Goal: Participate in discussion: Engage in conversation with other users on a specific topic

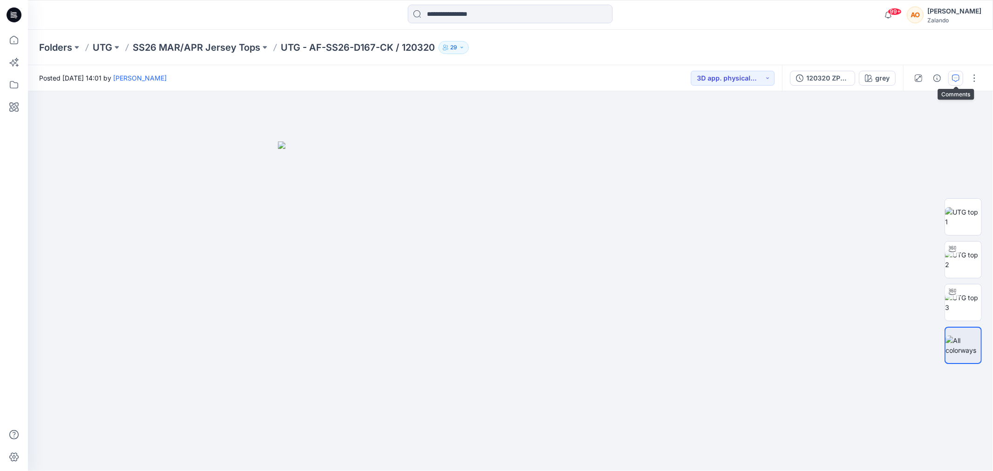
click at [952, 84] on button "button" at bounding box center [955, 78] width 15 height 15
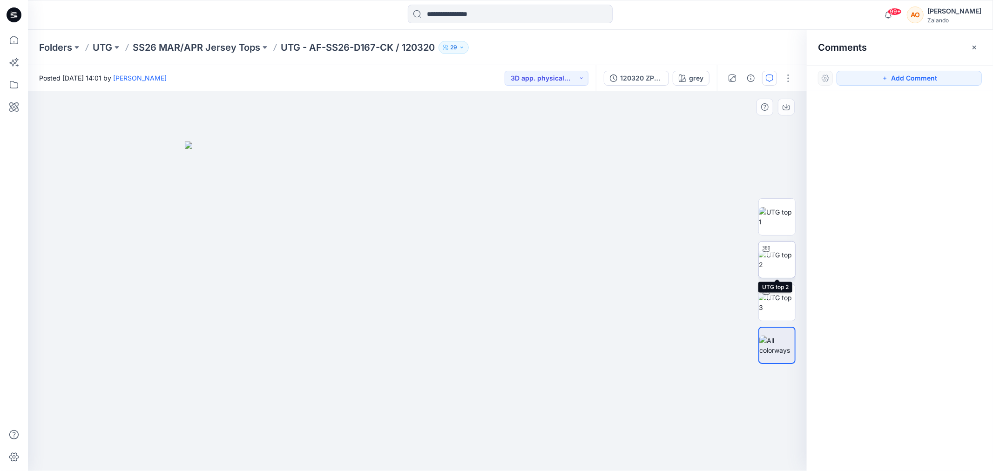
click at [786, 254] on img at bounding box center [777, 260] width 36 height 20
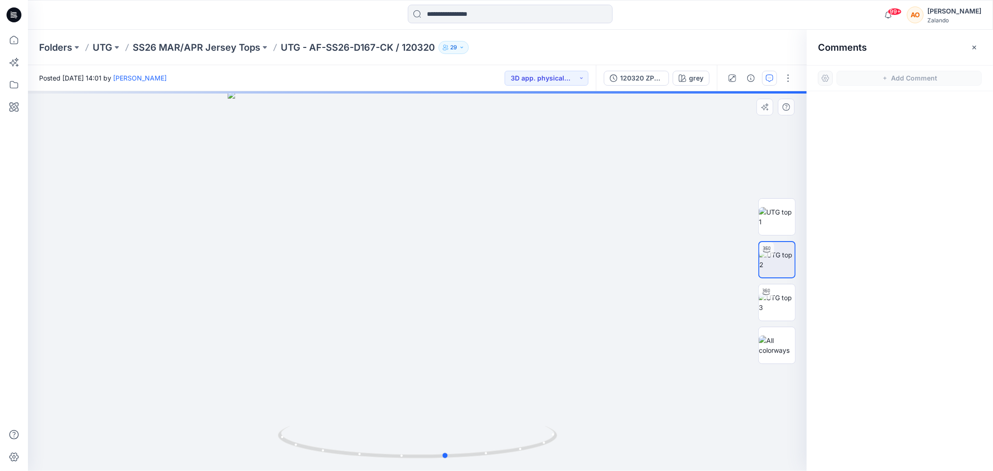
drag, startPoint x: 517, startPoint y: 246, endPoint x: 547, endPoint y: 229, distance: 34.4
click at [547, 229] on div at bounding box center [417, 281] width 779 height 380
click at [685, 80] on icon "button" at bounding box center [682, 77] width 7 height 7
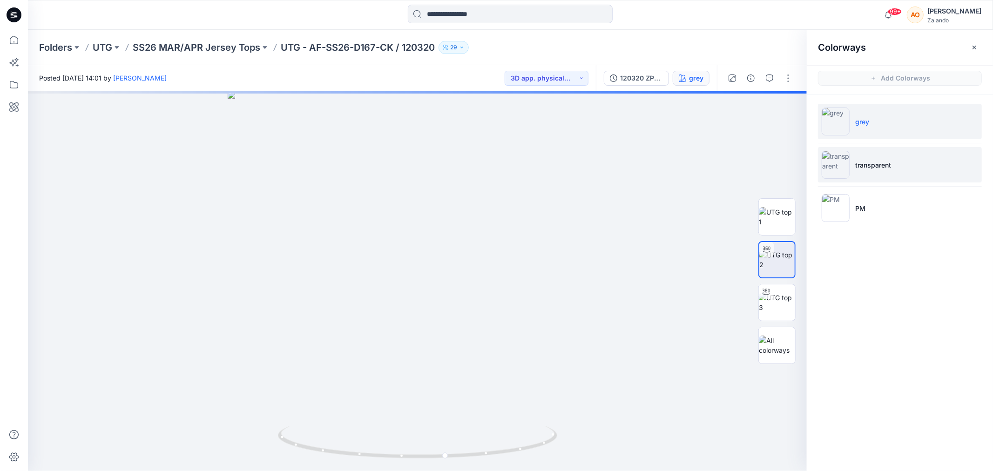
click at [888, 158] on li "transparent" at bounding box center [900, 164] width 164 height 35
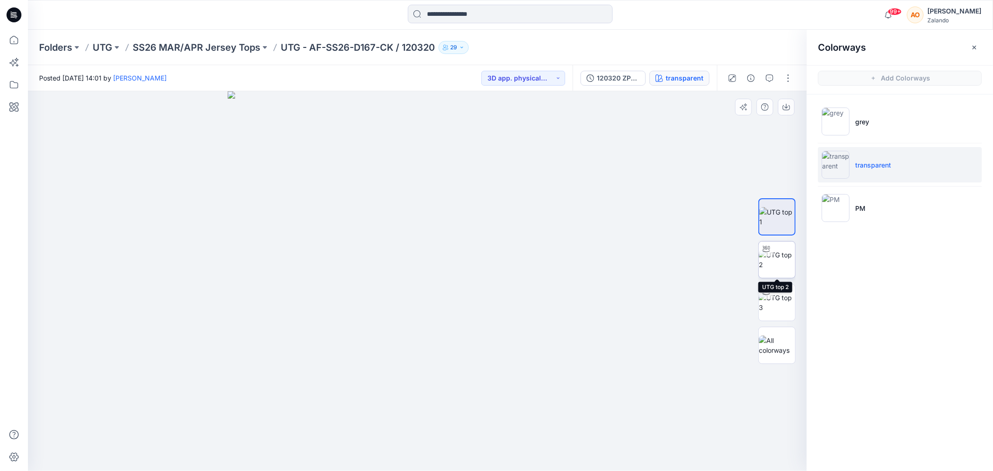
click at [789, 258] on img at bounding box center [777, 260] width 36 height 20
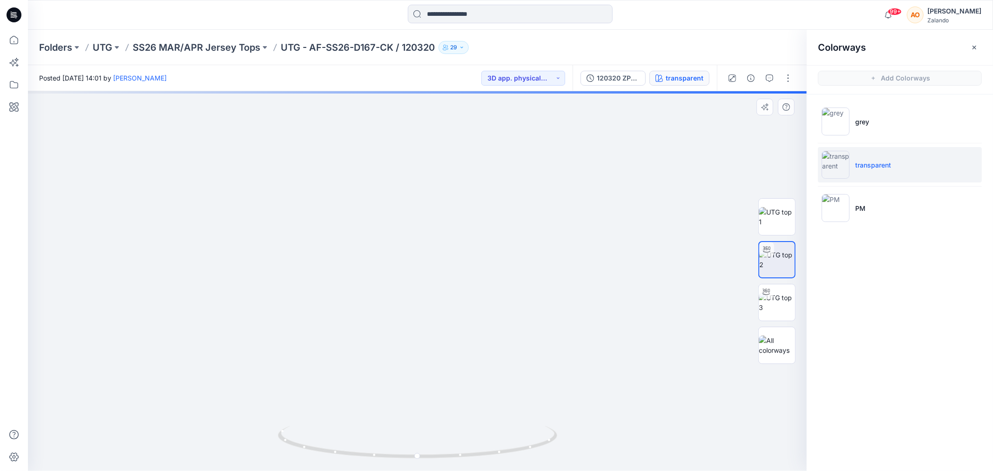
drag, startPoint x: 480, startPoint y: 233, endPoint x: 345, endPoint y: 247, distance: 135.7
click at [341, 247] on img at bounding box center [417, 257] width 509 height 428
drag, startPoint x: 499, startPoint y: 338, endPoint x: 340, endPoint y: 337, distance: 158.7
click at [340, 337] on img at bounding box center [417, 257] width 509 height 428
drag, startPoint x: 420, startPoint y: 460, endPoint x: 616, endPoint y: 404, distance: 204.2
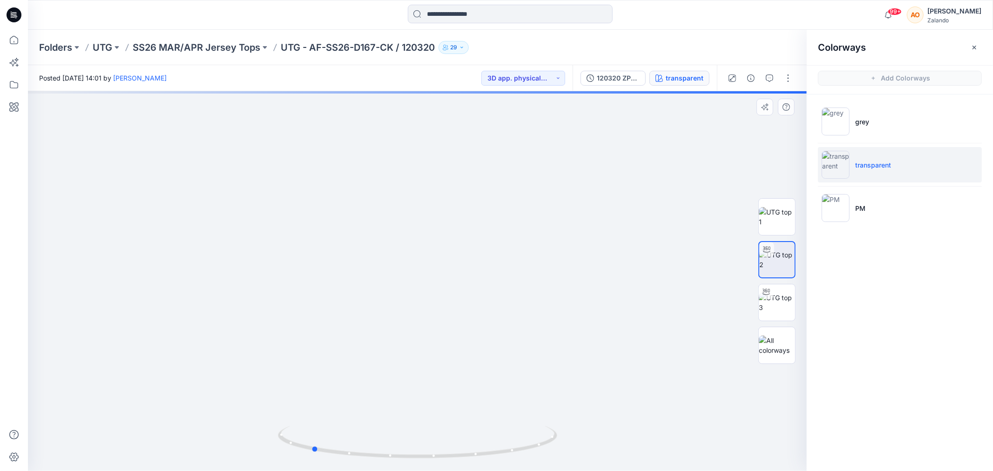
click at [616, 404] on div at bounding box center [417, 281] width 779 height 380
drag, startPoint x: 398, startPoint y: 458, endPoint x: 496, endPoint y: 451, distance: 98.0
click at [496, 451] on icon at bounding box center [419, 443] width 282 height 35
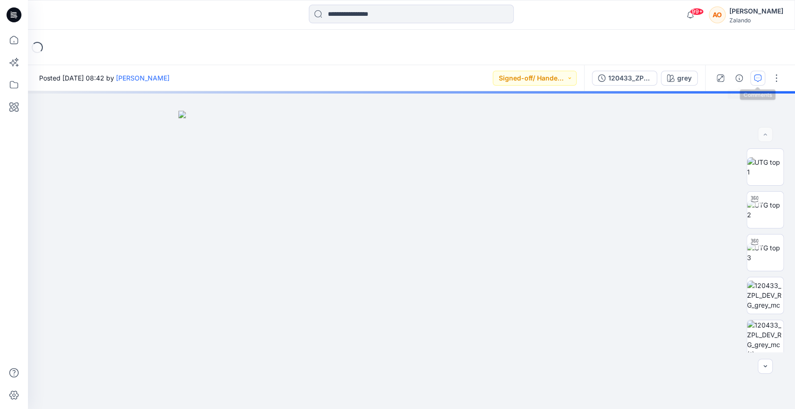
click at [753, 76] on button "button" at bounding box center [757, 78] width 15 height 15
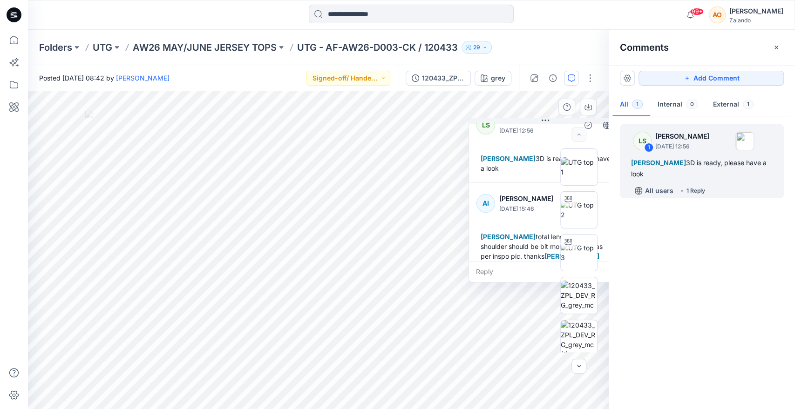
scroll to position [26, 0]
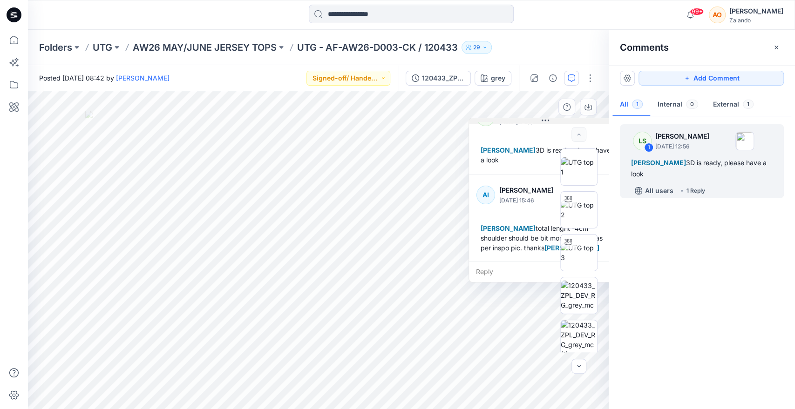
click at [447, 120] on div "2 1 LS Lise Stougaard September 12, 2025 12:56 Alexandre Ivan Almeida Fonseca 3…" at bounding box center [318, 250] width 580 height 318
click at [567, 350] on img at bounding box center [578, 338] width 36 height 36
